Goal: Communication & Community: Answer question/provide support

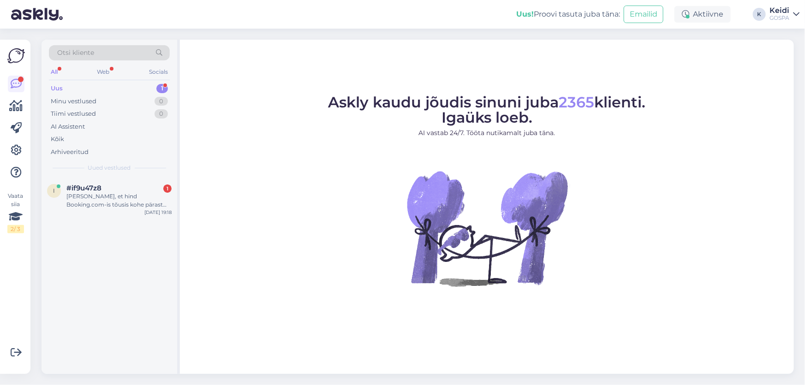
click at [125, 224] on div "i #if9u47z8 1 Tere Märkasin, et hind Booking.com-is tõusis kohe pärast minu pär…" at bounding box center [110, 276] width 136 height 197
click at [120, 200] on div "[PERSON_NAME], et hind Booking.com-is tõusis kohe pärast minu päringut, et viid…" at bounding box center [118, 200] width 105 height 17
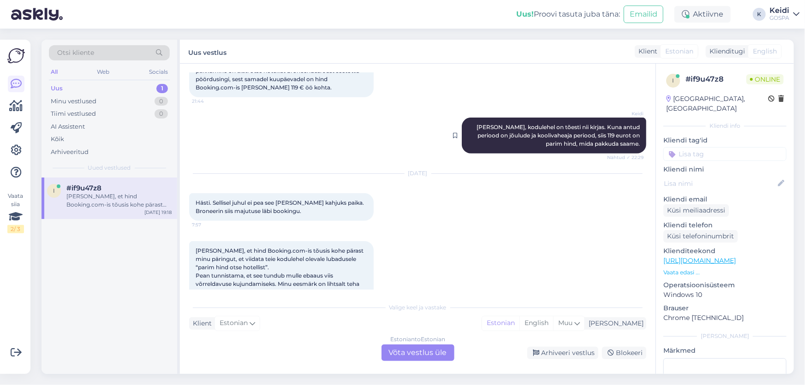
scroll to position [332, 0]
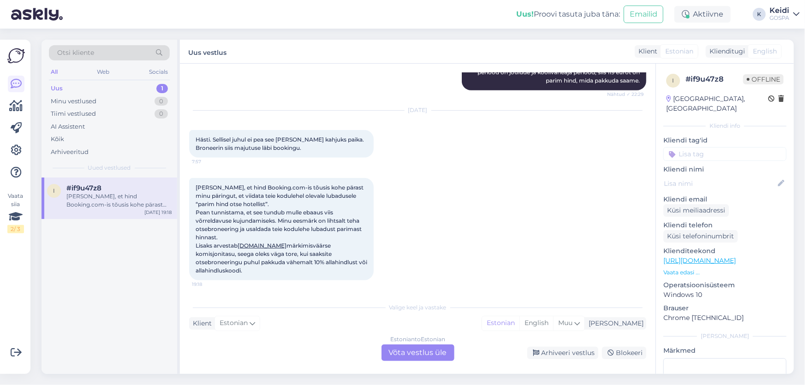
click at [421, 347] on div "Estonian to Estonian Võta vestlus üle" at bounding box center [418, 353] width 73 height 17
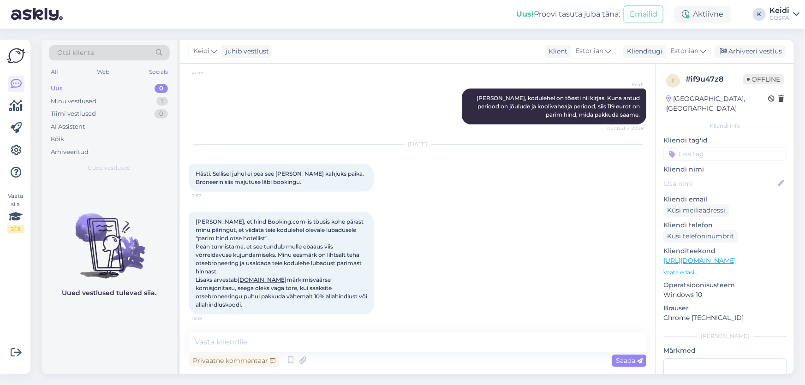
scroll to position [298, 0]
click at [292, 344] on textarea at bounding box center [417, 342] width 457 height 19
drag, startPoint x: 307, startPoint y: 344, endPoint x: 275, endPoint y: 342, distance: 31.9
click at [275, 342] on textarea "Tere, palun kirjutage meile" at bounding box center [417, 342] width 457 height 19
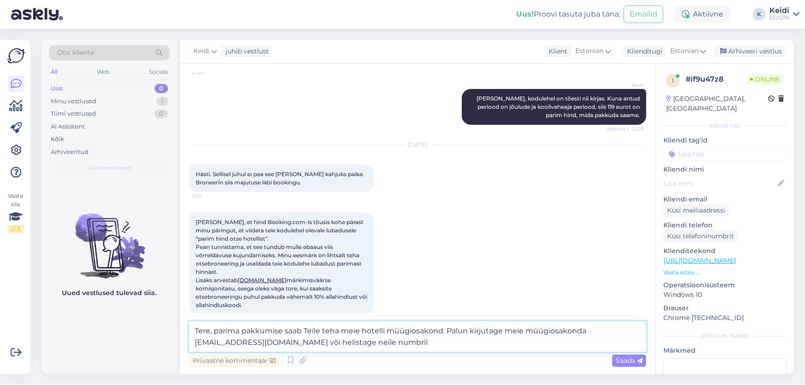
paste textarea "[PHONE_NUMBER]"
drag, startPoint x: 436, startPoint y: 341, endPoint x: 411, endPoint y: 343, distance: 25.0
click at [411, 343] on textarea "Tere, parima pakkumise saab Teile teha meie hotelli müügiosakond. Palun kirjuta…" at bounding box center [417, 337] width 457 height 30
click at [543, 344] on textarea "Tere, parima pakkumise saab Teile teha meie hotelli müügiosakond. Palun kirjuta…" at bounding box center [417, 337] width 457 height 30
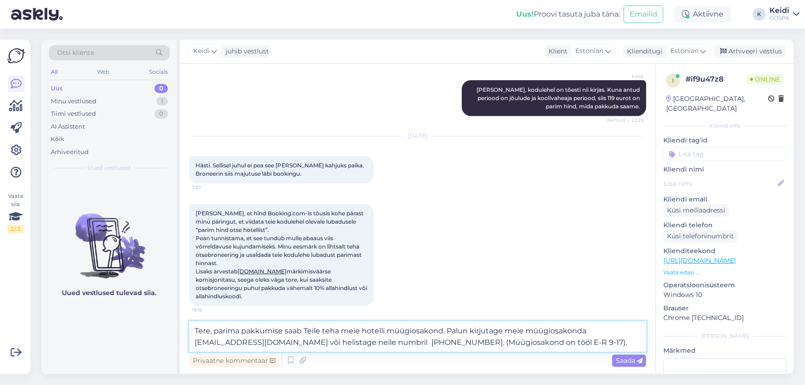
scroll to position [309, 0]
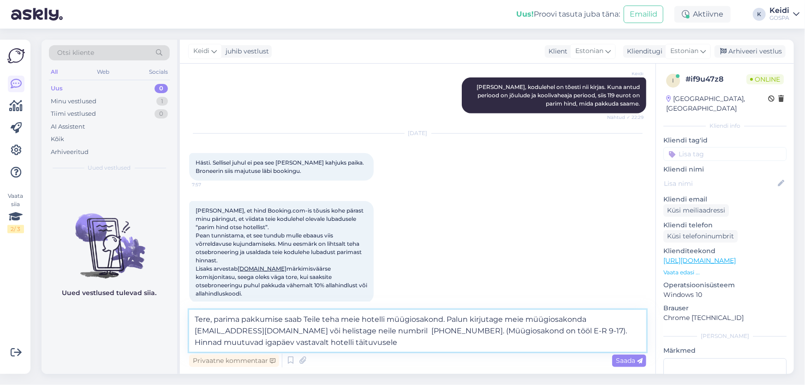
type textarea "Tere, parima pakkumise saab Teile teha meie hotelli müügiosakond. Palun kirjuta…"
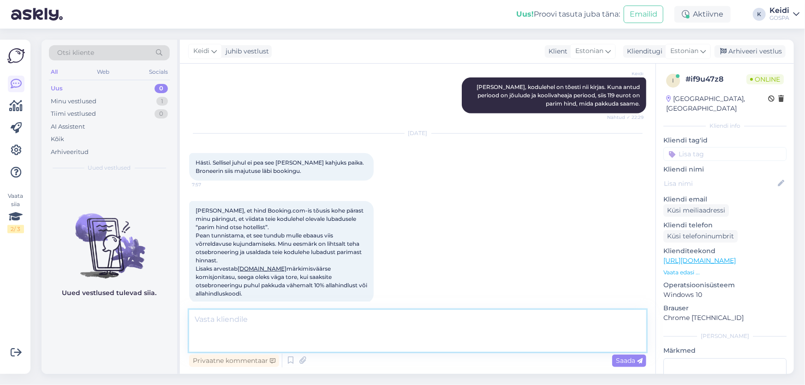
scroll to position [370, 0]
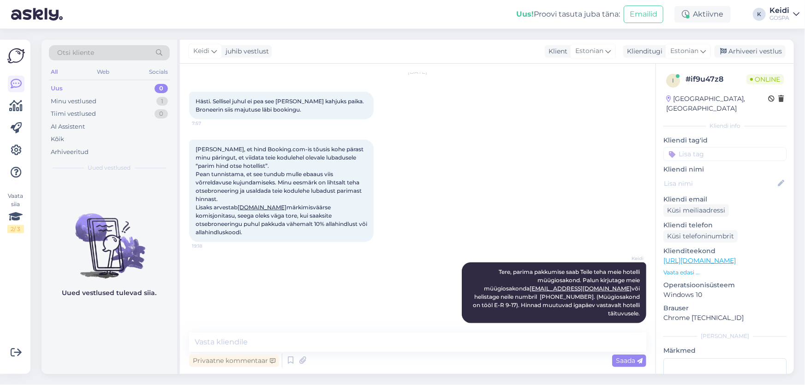
click at [427, 199] on div "[PERSON_NAME], et hind Booking.com-is tõusis kohe pärast minu päringut, et viid…" at bounding box center [417, 191] width 457 height 123
click at [538, 166] on div "[PERSON_NAME], et hind Booking.com-is tõusis kohe pärast minu päringut, et viid…" at bounding box center [417, 191] width 457 height 123
drag, startPoint x: 415, startPoint y: 305, endPoint x: 416, endPoint y: 299, distance: 6.2
click at [415, 305] on div "Keidi Tere, parima pakkumise saab Teile teha meie hotelli müügiosakond. Palun k…" at bounding box center [417, 292] width 457 height 81
click at [367, 340] on textarea at bounding box center [417, 342] width 457 height 19
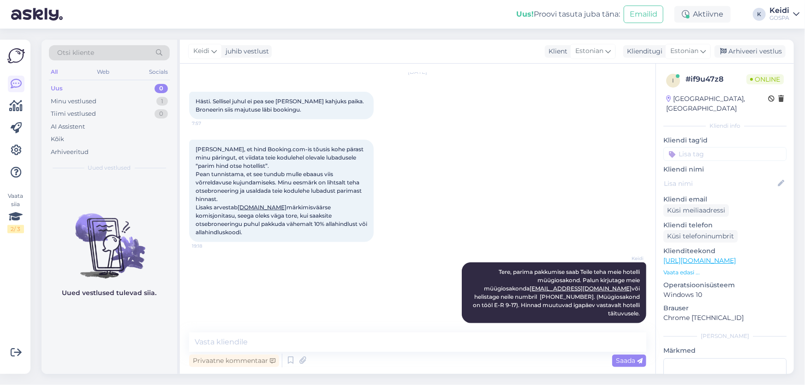
click at [573, 186] on div "[PERSON_NAME], et hind Booking.com-is tõusis kohe pärast minu päringut, et viid…" at bounding box center [417, 191] width 457 height 123
click at [569, 146] on div "[PERSON_NAME], et hind Booking.com-is tõusis kohe pärast minu päringut, et viid…" at bounding box center [417, 191] width 457 height 123
